Goal: Information Seeking & Learning: Check status

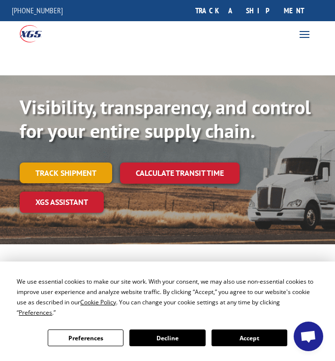
click at [79, 173] on link "Track shipment" at bounding box center [66, 172] width 93 height 21
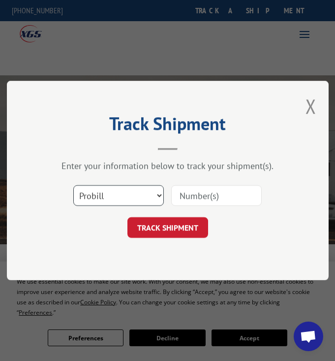
click at [160, 196] on select "Select category... Probill BOL PO" at bounding box center [118, 195] width 91 height 21
select select "bol"
click at [73, 185] on select "Select category... Probill BOL PO" at bounding box center [118, 195] width 91 height 21
click at [207, 195] on input at bounding box center [216, 195] width 91 height 21
type input "2874585"
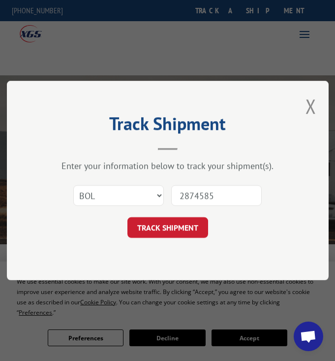
click button "TRACK SHIPMENT" at bounding box center [168, 227] width 81 height 21
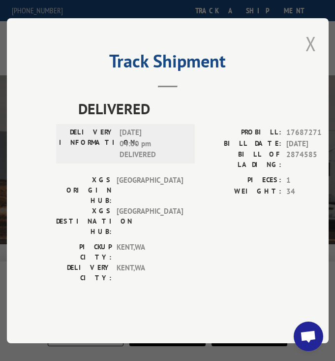
click at [317, 57] on button "Close modal" at bounding box center [311, 44] width 11 height 26
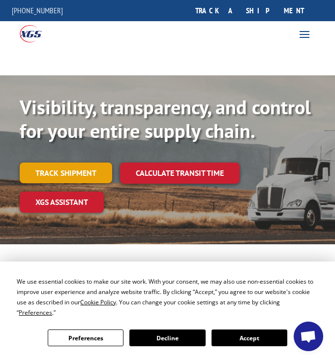
click at [66, 169] on link "Track shipment" at bounding box center [66, 172] width 93 height 21
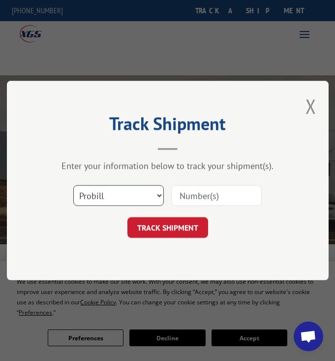
click at [158, 197] on select "Select category... Probill BOL PO" at bounding box center [118, 195] width 91 height 21
select select "bol"
click at [73, 185] on select "Select category... Probill BOL PO" at bounding box center [118, 195] width 91 height 21
click at [193, 197] on input at bounding box center [216, 195] width 91 height 21
type input "2874115"
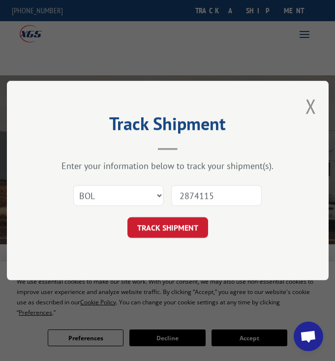
click button "TRACK SHIPMENT" at bounding box center [168, 227] width 81 height 21
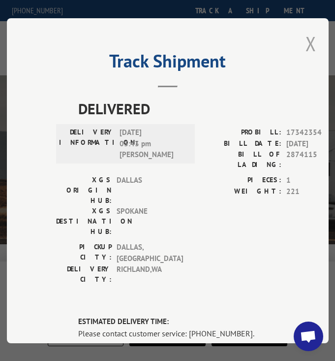
click at [309, 37] on button "Close modal" at bounding box center [311, 44] width 11 height 26
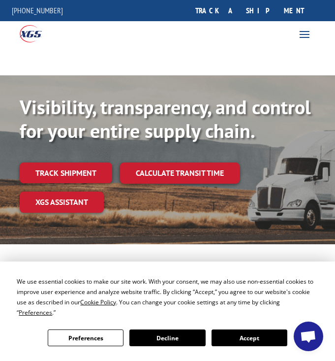
click at [68, 169] on link "Track shipment" at bounding box center [66, 172] width 93 height 21
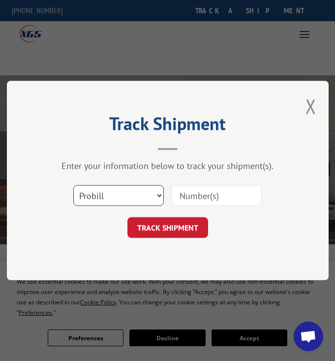
drag, startPoint x: 159, startPoint y: 193, endPoint x: 138, endPoint y: 197, distance: 21.1
click at [159, 193] on select "Select category... Probill BOL PO" at bounding box center [118, 195] width 91 height 21
select select "bol"
click at [73, 185] on select "Select category... Probill BOL PO" at bounding box center [118, 195] width 91 height 21
drag, startPoint x: 194, startPoint y: 196, endPoint x: 193, endPoint y: 191, distance: 5.0
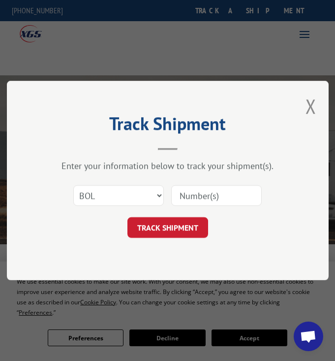
click at [195, 195] on input at bounding box center [216, 195] width 91 height 21
type input "2874087"
click button "TRACK SHIPMENT" at bounding box center [168, 227] width 81 height 21
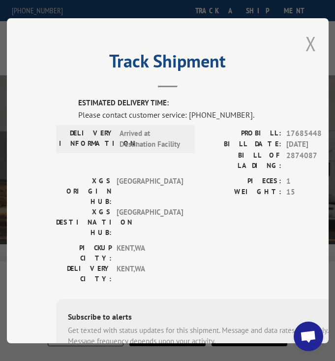
click at [306, 40] on button "Close modal" at bounding box center [311, 44] width 11 height 26
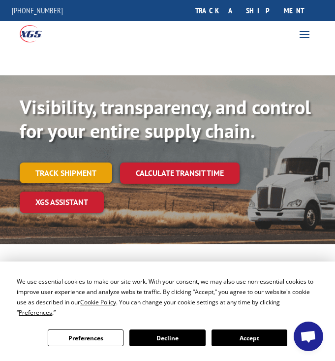
click at [79, 174] on link "Track shipment" at bounding box center [66, 172] width 93 height 21
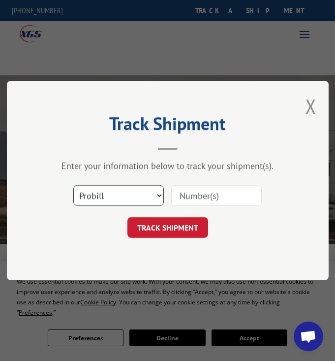
click at [158, 196] on select "Select category... Probill BOL PO" at bounding box center [118, 195] width 91 height 21
select select "bol"
click at [73, 185] on select "Select category... Probill BOL PO" at bounding box center [118, 195] width 91 height 21
click at [177, 194] on input at bounding box center [216, 195] width 91 height 21
type input "2875819"
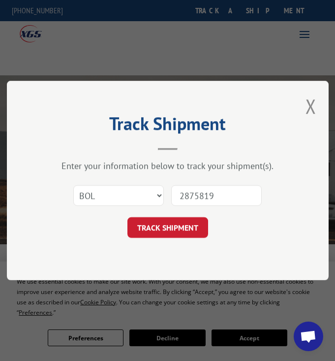
click button "TRACK SHIPMENT" at bounding box center [168, 227] width 81 height 21
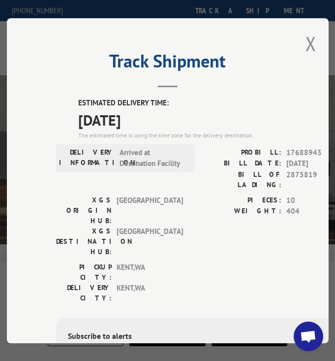
drag, startPoint x: 307, startPoint y: 34, endPoint x: 305, endPoint y: 47, distance: 12.4
click at [307, 34] on button "Close modal" at bounding box center [311, 44] width 11 height 26
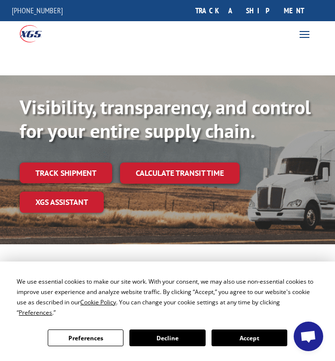
click at [96, 177] on link "Track shipment" at bounding box center [66, 172] width 93 height 21
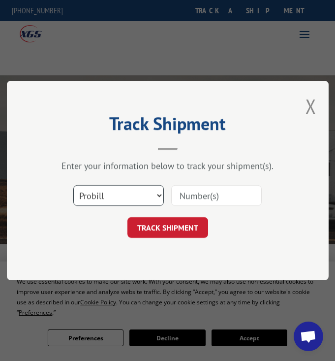
click at [160, 195] on select "Select category... Probill BOL PO" at bounding box center [118, 195] width 91 height 21
select select "bol"
click at [73, 185] on select "Select category... Probill BOL PO" at bounding box center [118, 195] width 91 height 21
click at [185, 191] on input at bounding box center [216, 195] width 91 height 21
type input "2875252"
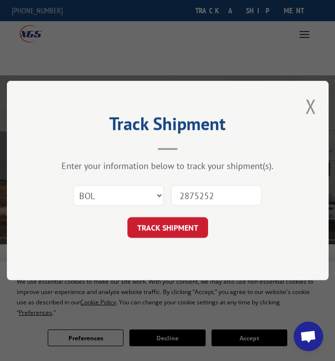
click button "TRACK SHIPMENT" at bounding box center [168, 227] width 81 height 21
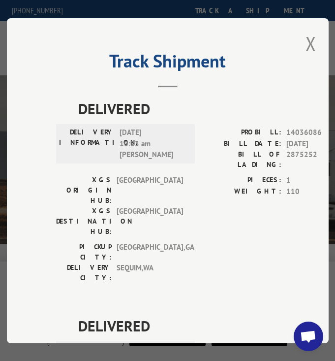
scroll to position [120, 0]
